Goal: Task Accomplishment & Management: Complete application form

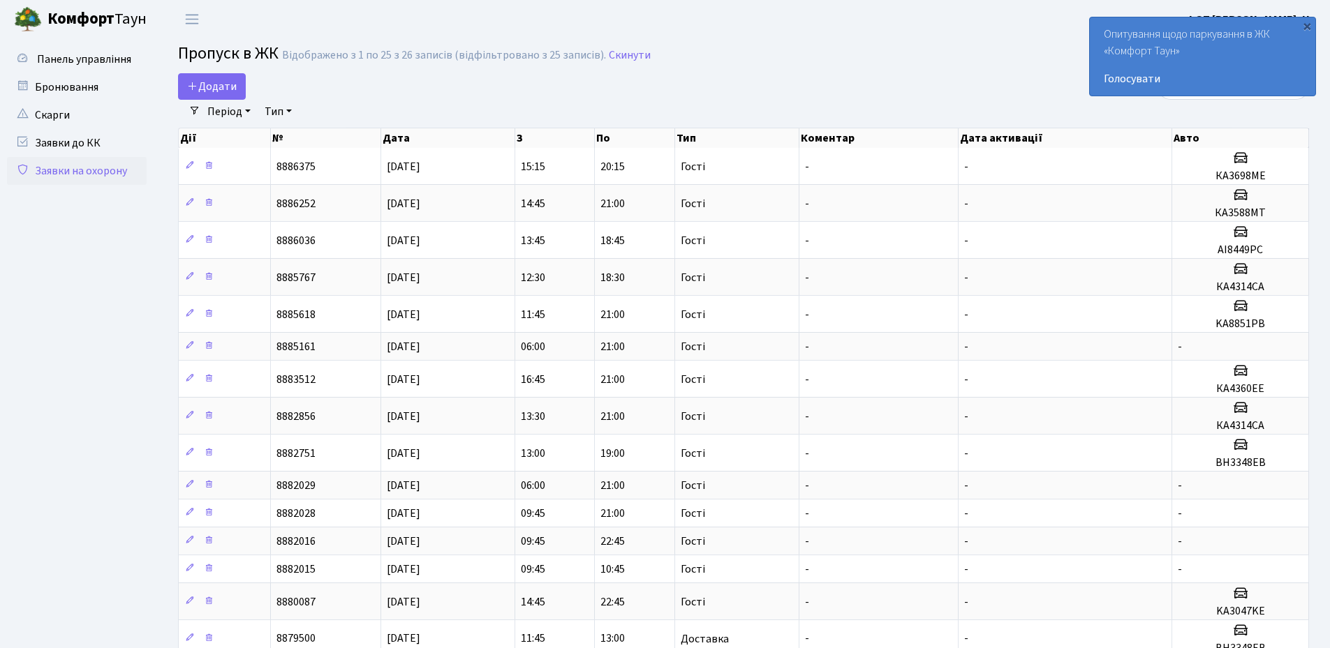
select select "25"
click at [1311, 27] on div "×" at bounding box center [1307, 26] width 14 height 14
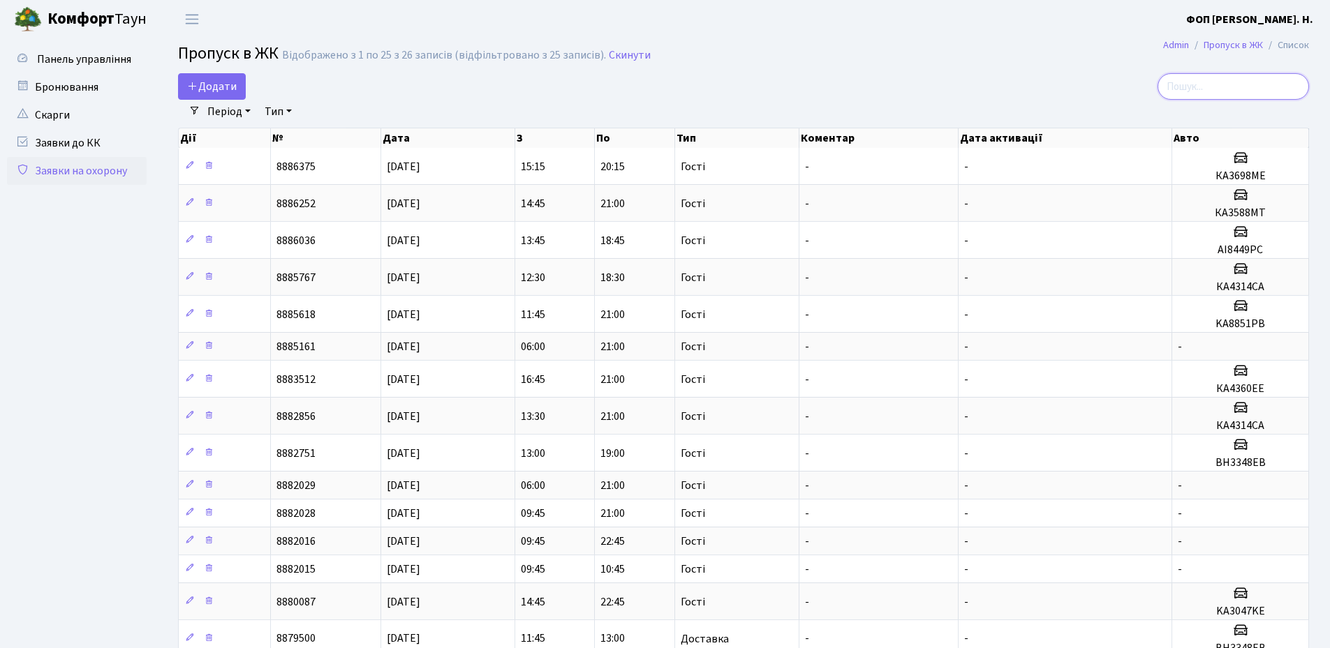
click at [1215, 83] on input "search" at bounding box center [1232, 86] width 151 height 27
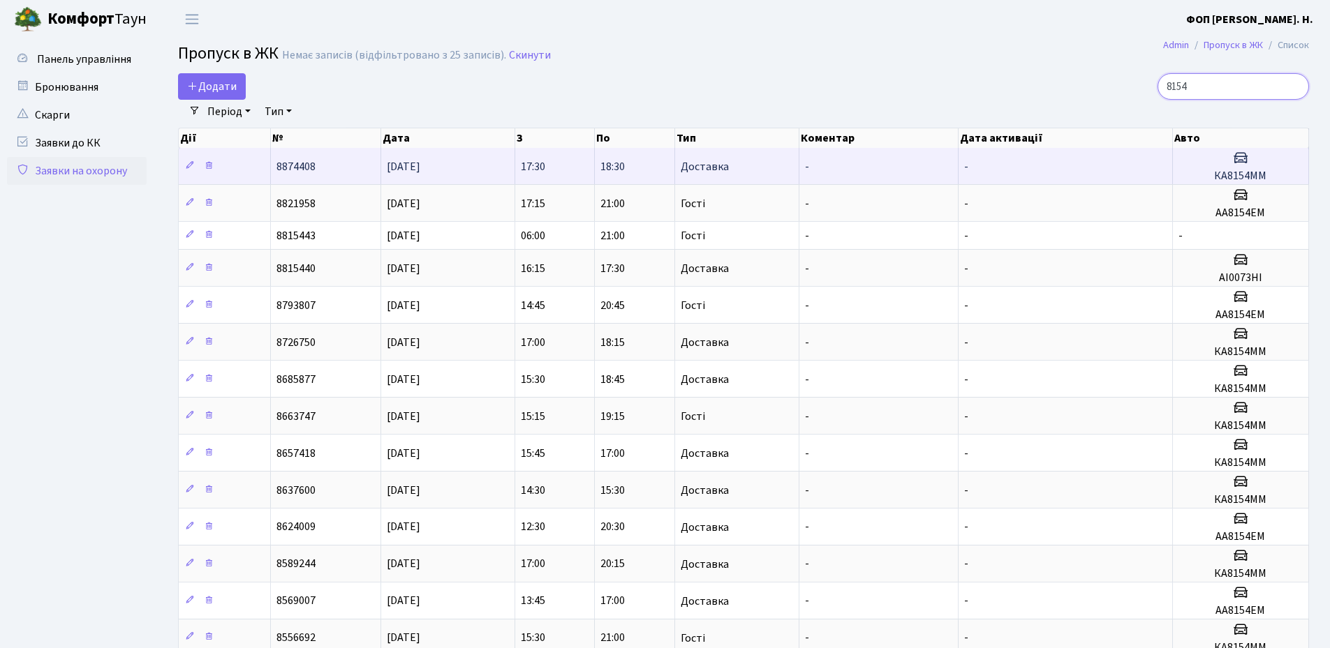
type input "8154"
drag, startPoint x: 1256, startPoint y: 178, endPoint x: 1201, endPoint y: 178, distance: 55.1
click at [1201, 178] on h5 "КА8154ММ" at bounding box center [1240, 176] width 124 height 13
copy h5 "КА8154ММ"
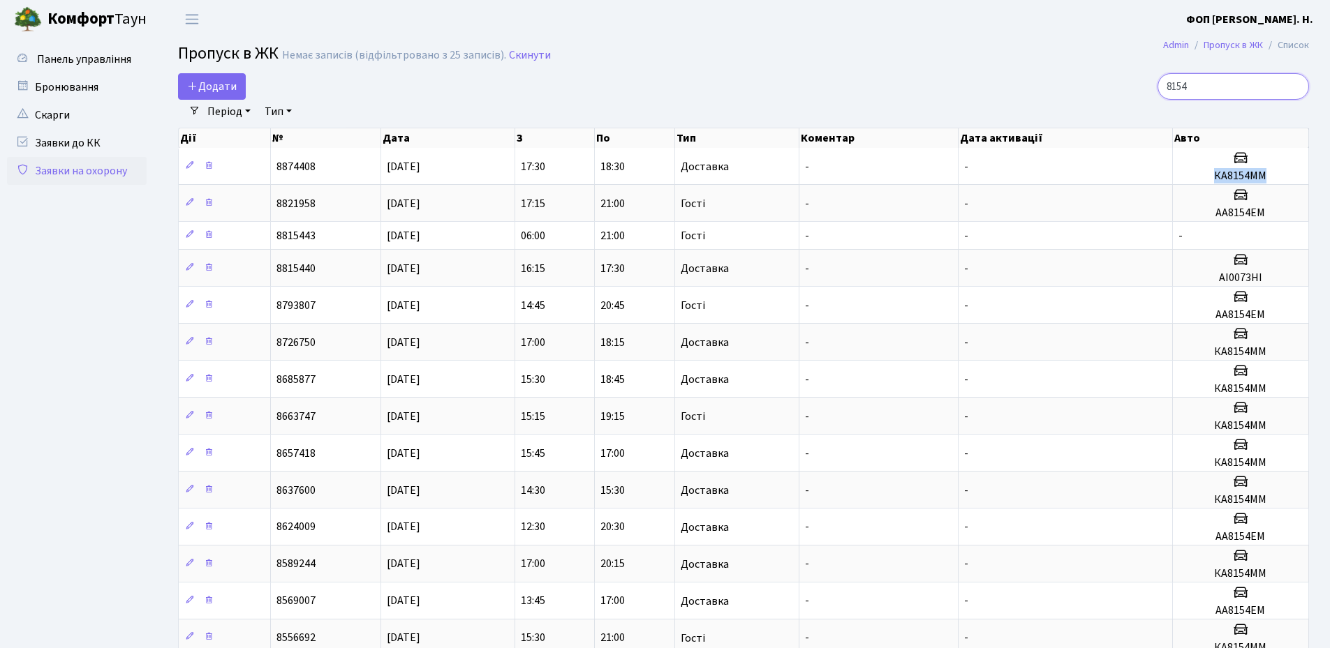
click at [1296, 88] on input "8154" at bounding box center [1232, 86] width 151 height 27
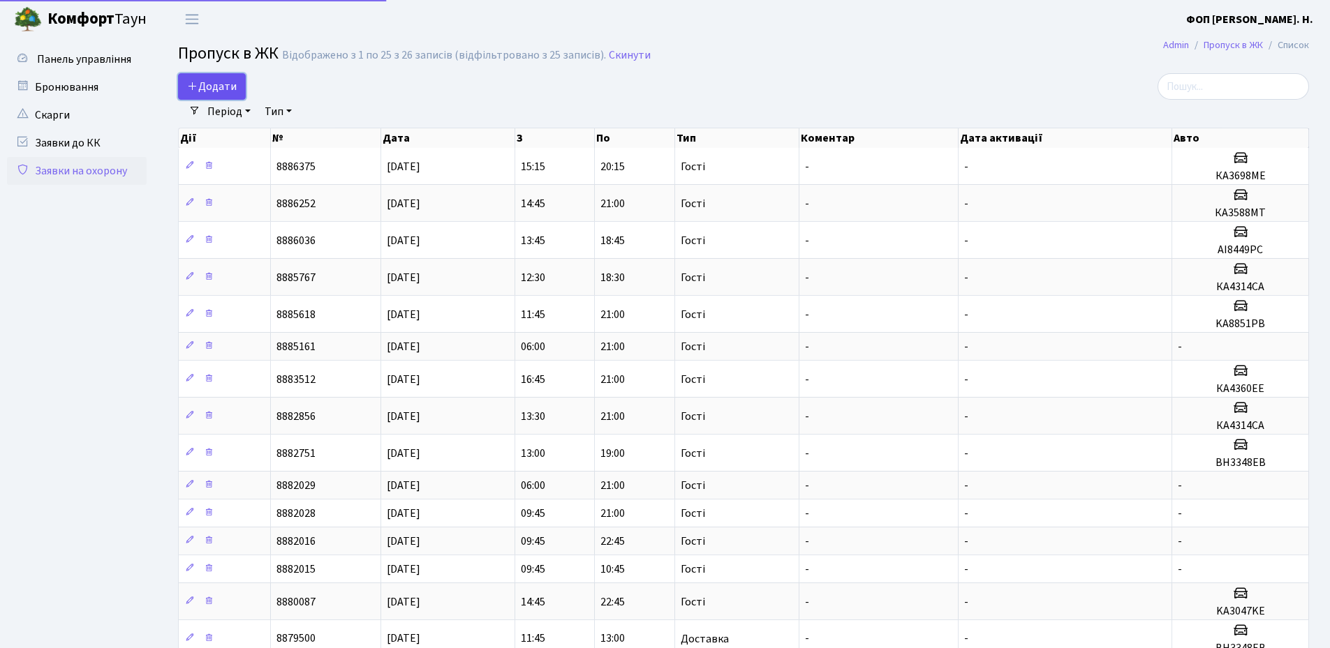
click at [205, 87] on span "Додати" at bounding box center [212, 86] width 50 height 15
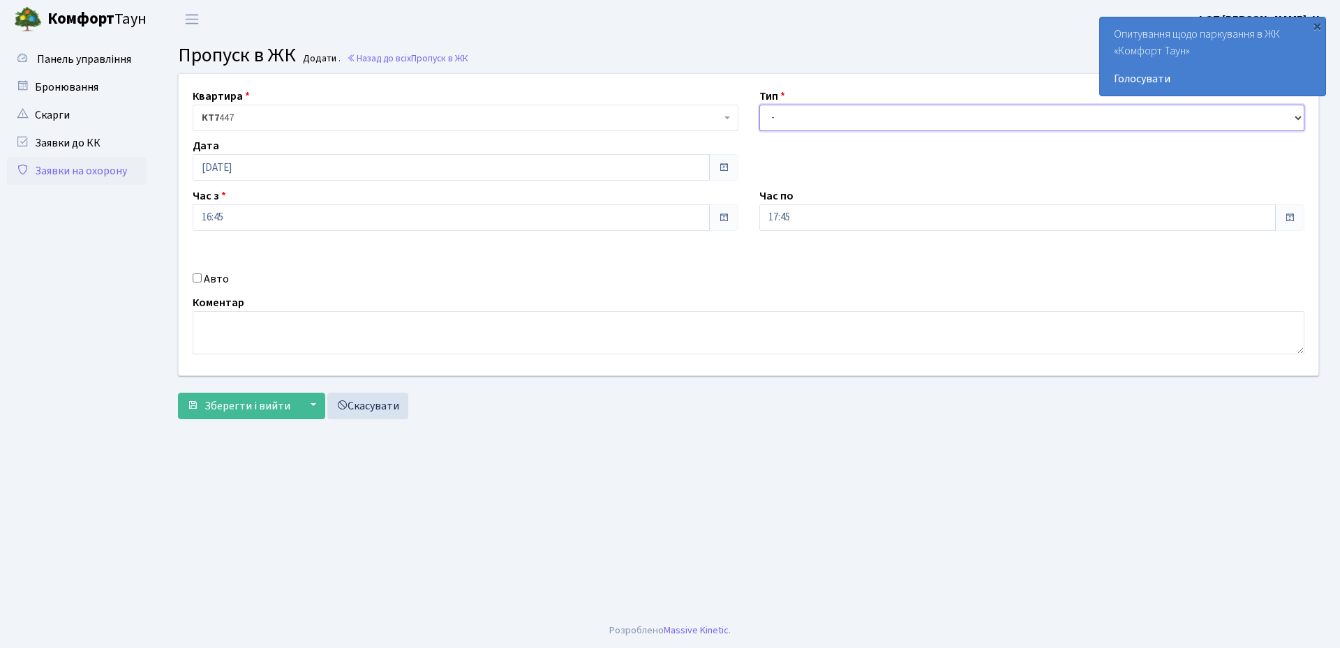
drag, startPoint x: 812, startPoint y: 114, endPoint x: 812, endPoint y: 124, distance: 9.1
click at [812, 114] on select "- Доставка Таксі Гості Сервіс" at bounding box center [1032, 118] width 546 height 27
select select "3"
click at [759, 105] on select "- Доставка Таксі Гості Сервіс" at bounding box center [1032, 118] width 546 height 27
click at [810, 212] on input "17:45" at bounding box center [1017, 218] width 517 height 27
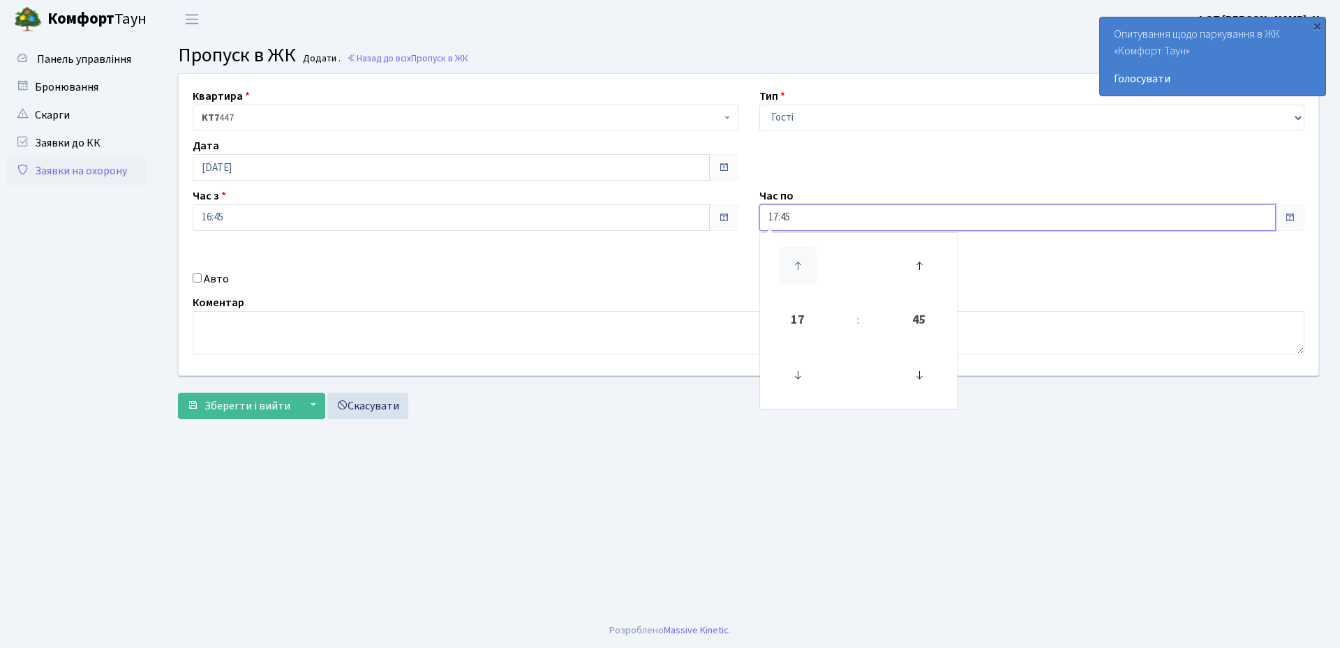
click at [809, 252] on icon at bounding box center [798, 266] width 38 height 38
click at [808, 253] on icon at bounding box center [798, 266] width 38 height 38
click at [797, 367] on icon at bounding box center [798, 376] width 38 height 38
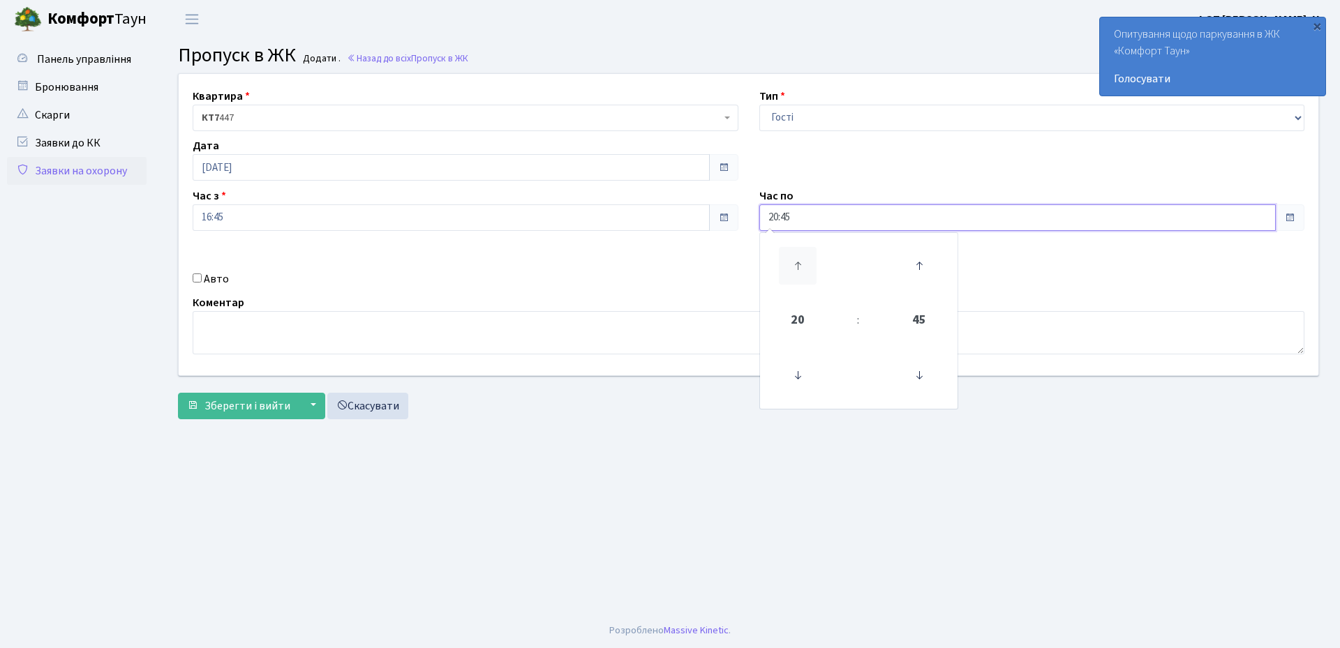
click at [802, 265] on icon at bounding box center [798, 266] width 38 height 38
click at [917, 367] on icon at bounding box center [919, 376] width 38 height 38
click at [921, 379] on icon at bounding box center [919, 376] width 38 height 38
type input "21:00"
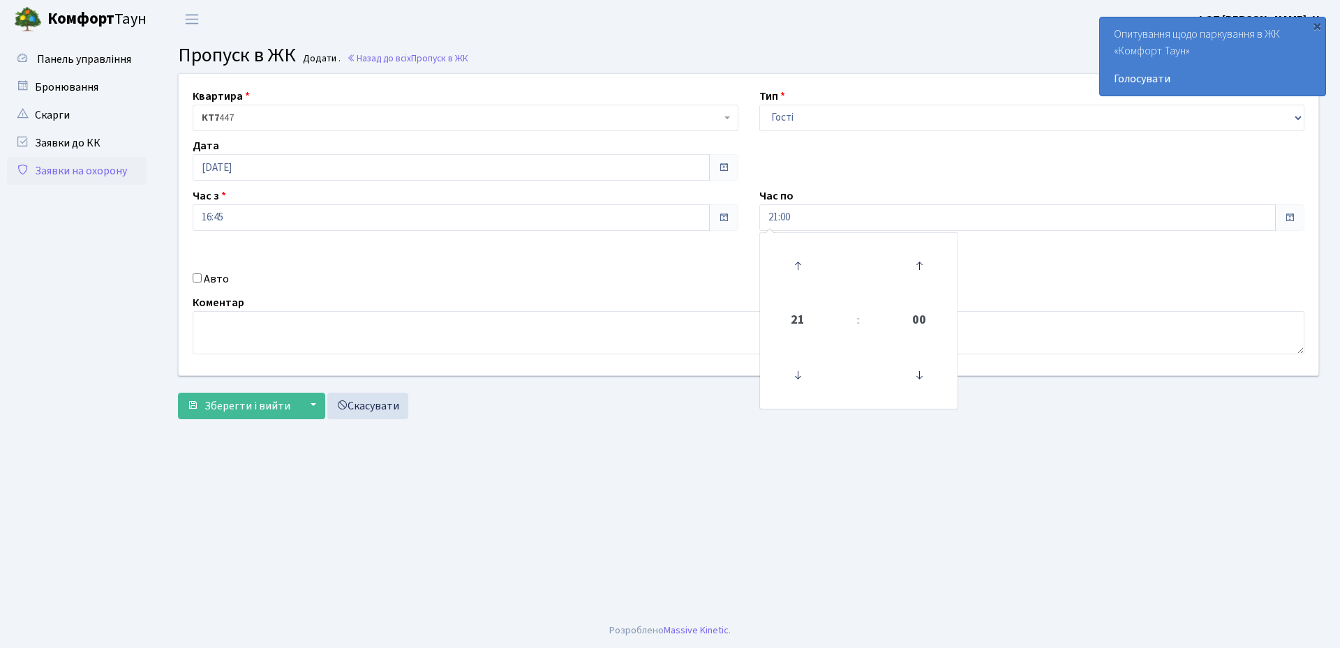
click at [213, 281] on label "Авто" at bounding box center [216, 279] width 25 height 17
click at [202, 281] on input "Авто" at bounding box center [197, 278] width 9 height 9
checkbox input "true"
paste input "КА8154ММ"
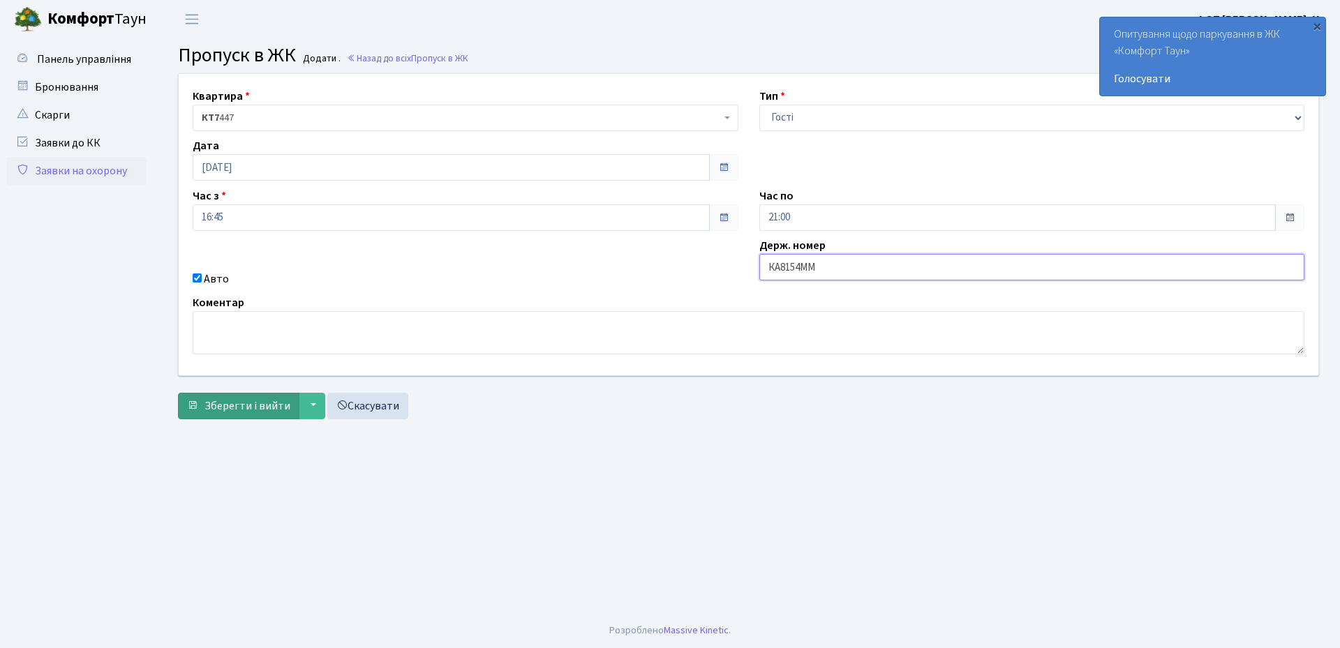
type input "КА8154ММ"
click at [256, 403] on span "Зберегти і вийти" at bounding box center [248, 406] width 86 height 15
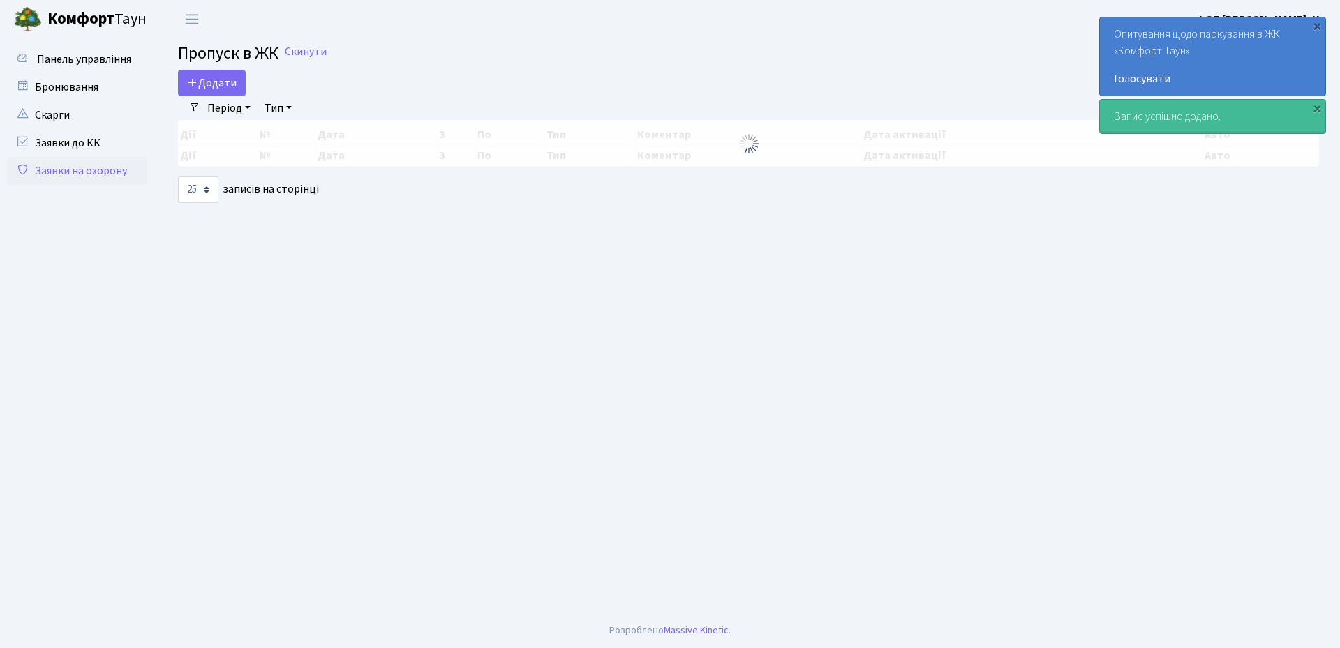
select select "25"
